Goal: Task Accomplishment & Management: Manage account settings

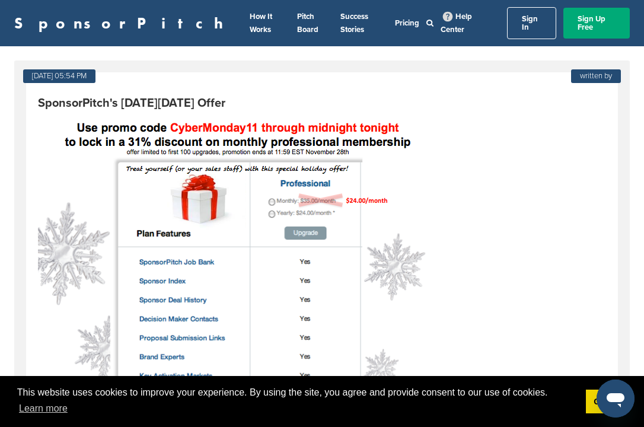
click at [60, 17] on link "SponsorPitch" at bounding box center [122, 22] width 216 height 15
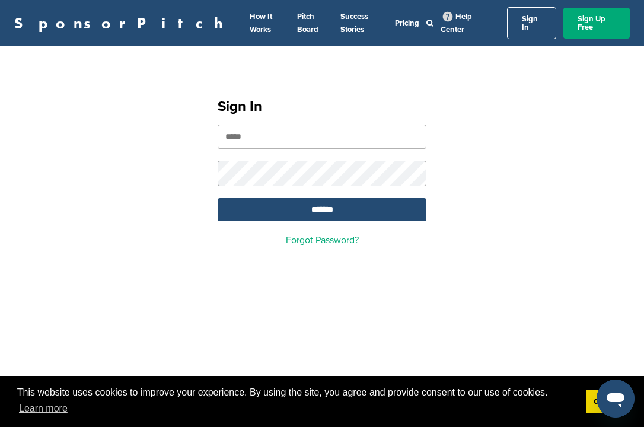
click at [357, 130] on input "email" at bounding box center [322, 136] width 209 height 24
type input "**********"
click at [331, 203] on input "*******" at bounding box center [322, 209] width 209 height 23
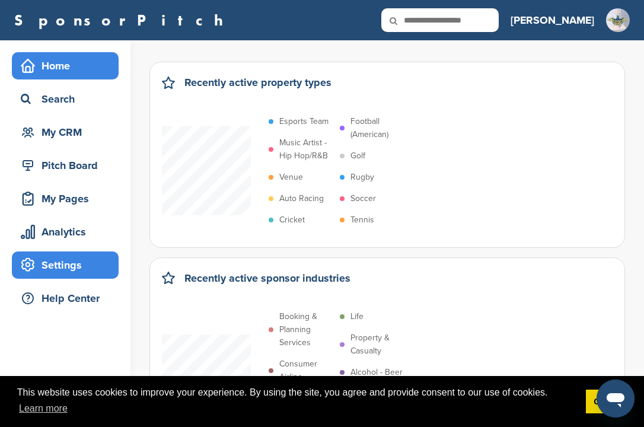
click at [84, 262] on div "Settings" at bounding box center [68, 264] width 101 height 21
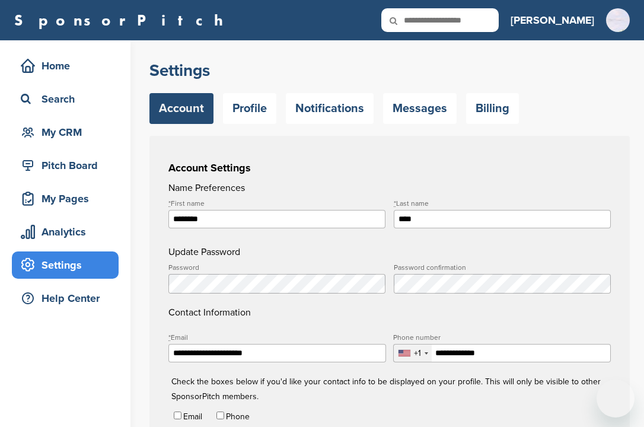
type input "**********"
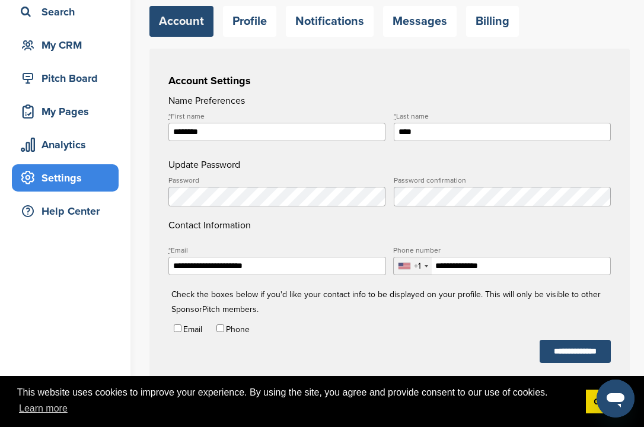
scroll to position [37, 0]
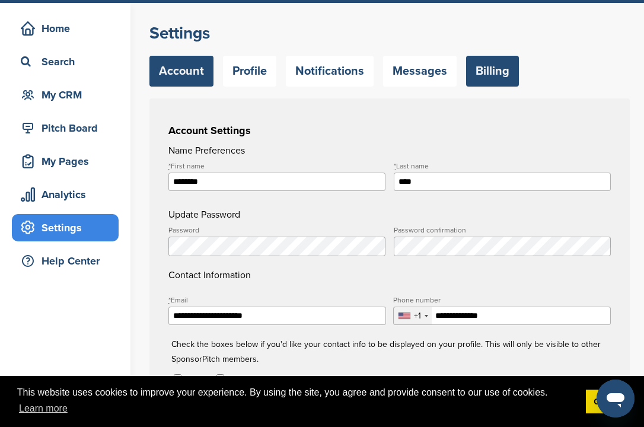
click at [492, 72] on link "Billing" at bounding box center [492, 71] width 53 height 31
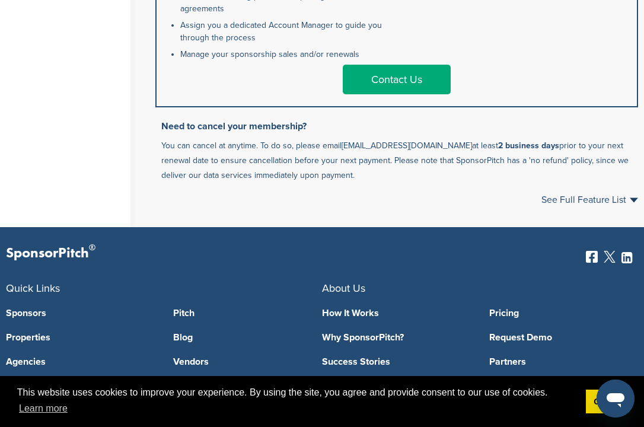
scroll to position [874, 0]
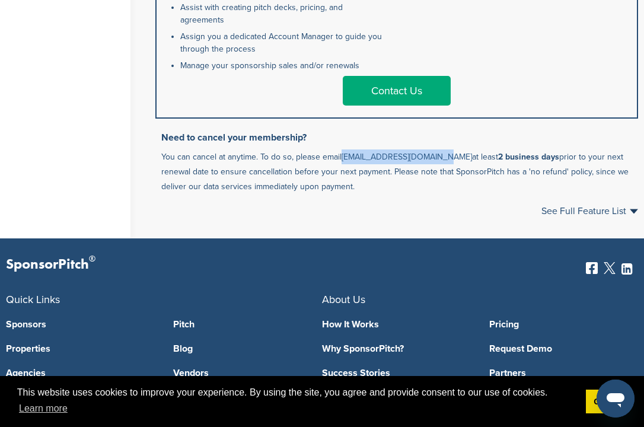
drag, startPoint x: 341, startPoint y: 158, endPoint x: 440, endPoint y: 154, distance: 98.5
click at [440, 154] on p "You can cancel at anytime. To do so, please email [EMAIL_ADDRESS][DOMAIN_NAME] …" at bounding box center [399, 171] width 477 height 45
copy link "[EMAIL_ADDRESS][DOMAIN_NAME]"
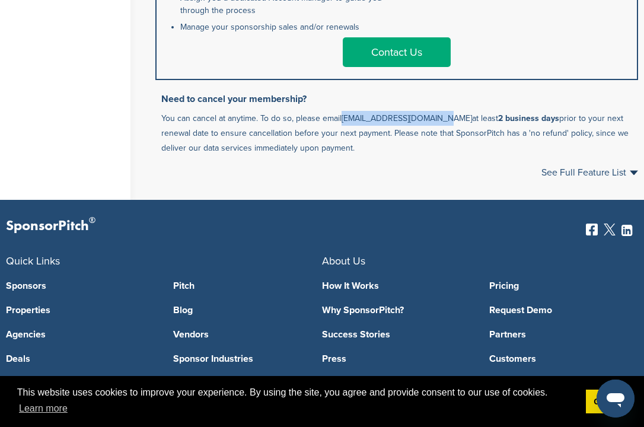
scroll to position [909, 0]
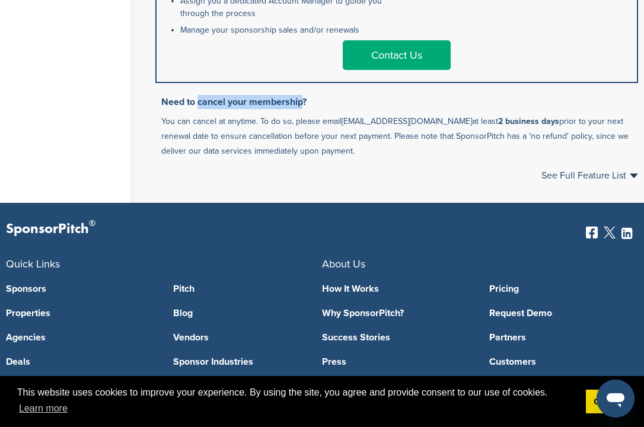
drag, startPoint x: 199, startPoint y: 102, endPoint x: 300, endPoint y: 101, distance: 101.4
click at [300, 101] on h3 "Need to cancel your membership?" at bounding box center [399, 102] width 477 height 14
copy h3 "cancel your membership"
